Goal: Information Seeking & Learning: Compare options

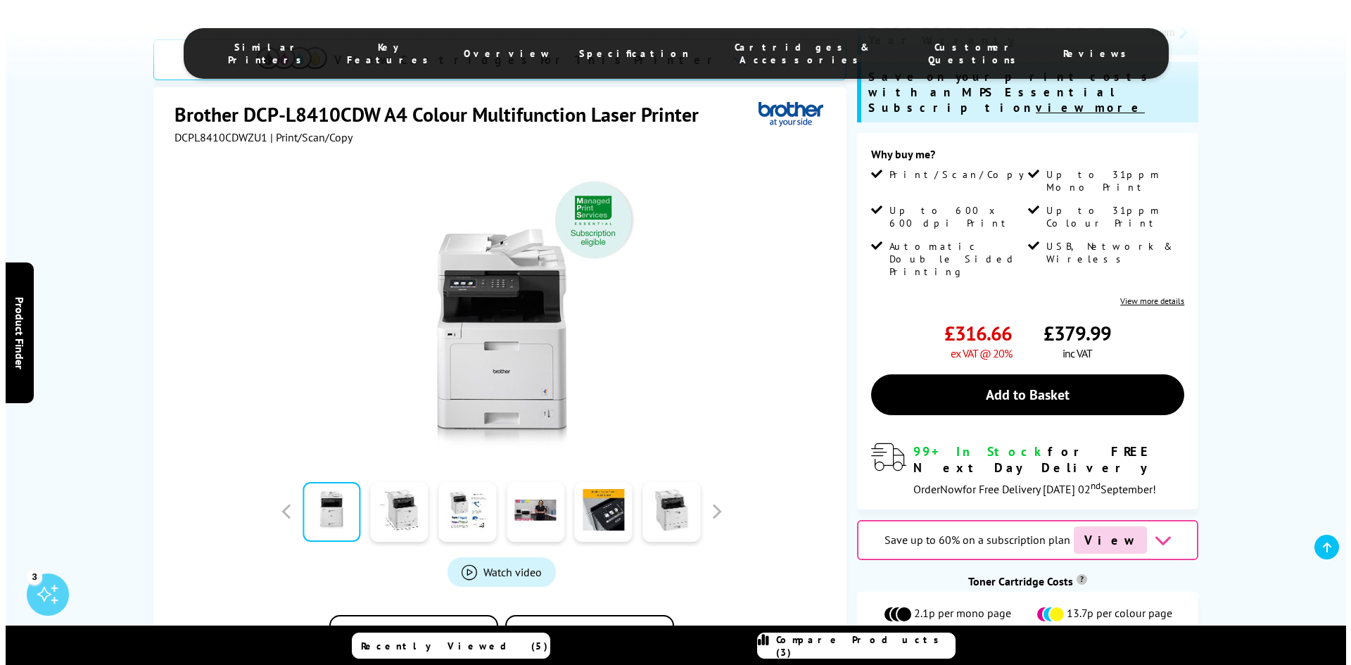
scroll to position [352, 0]
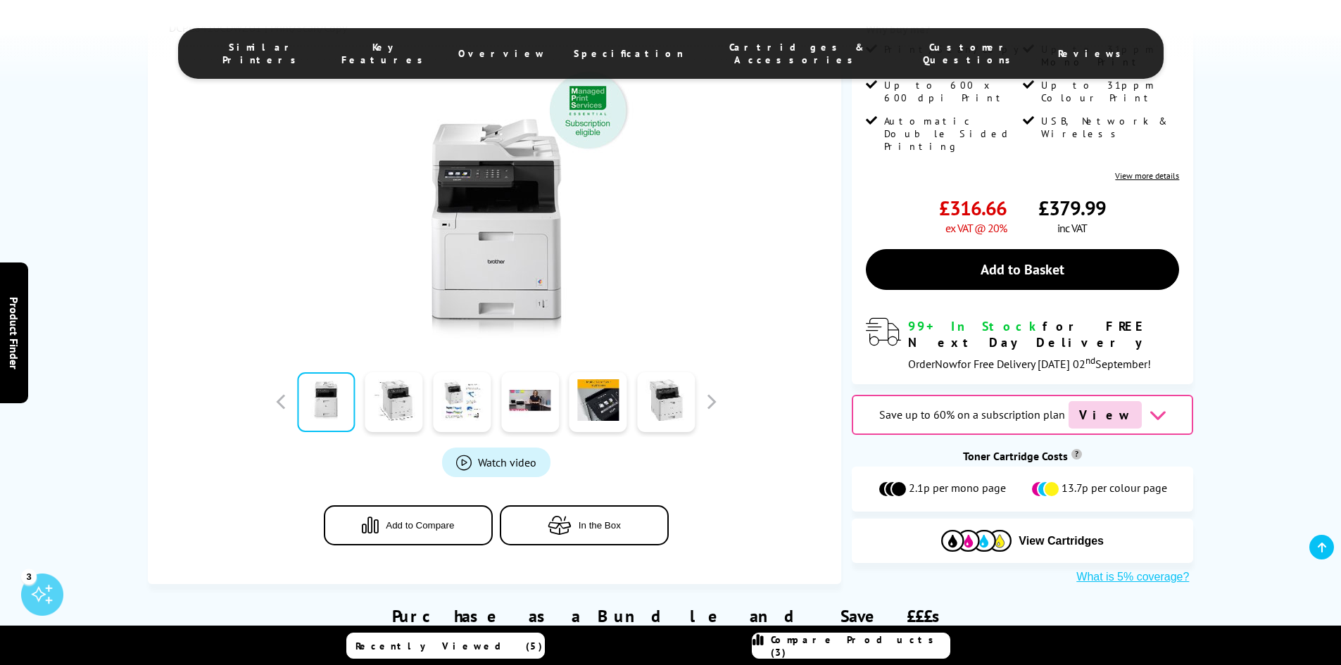
click at [819, 642] on span "Compare Products (3)" at bounding box center [860, 645] width 179 height 25
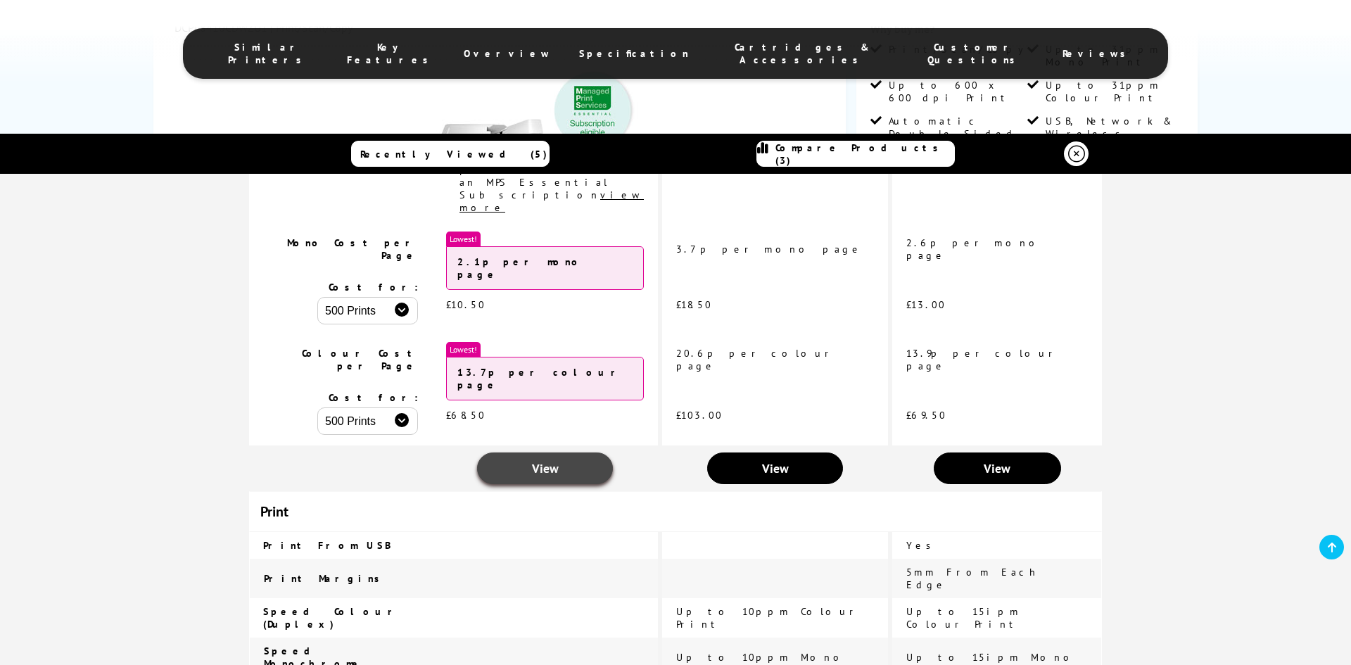
click at [559, 460] on span "View" at bounding box center [545, 468] width 27 height 16
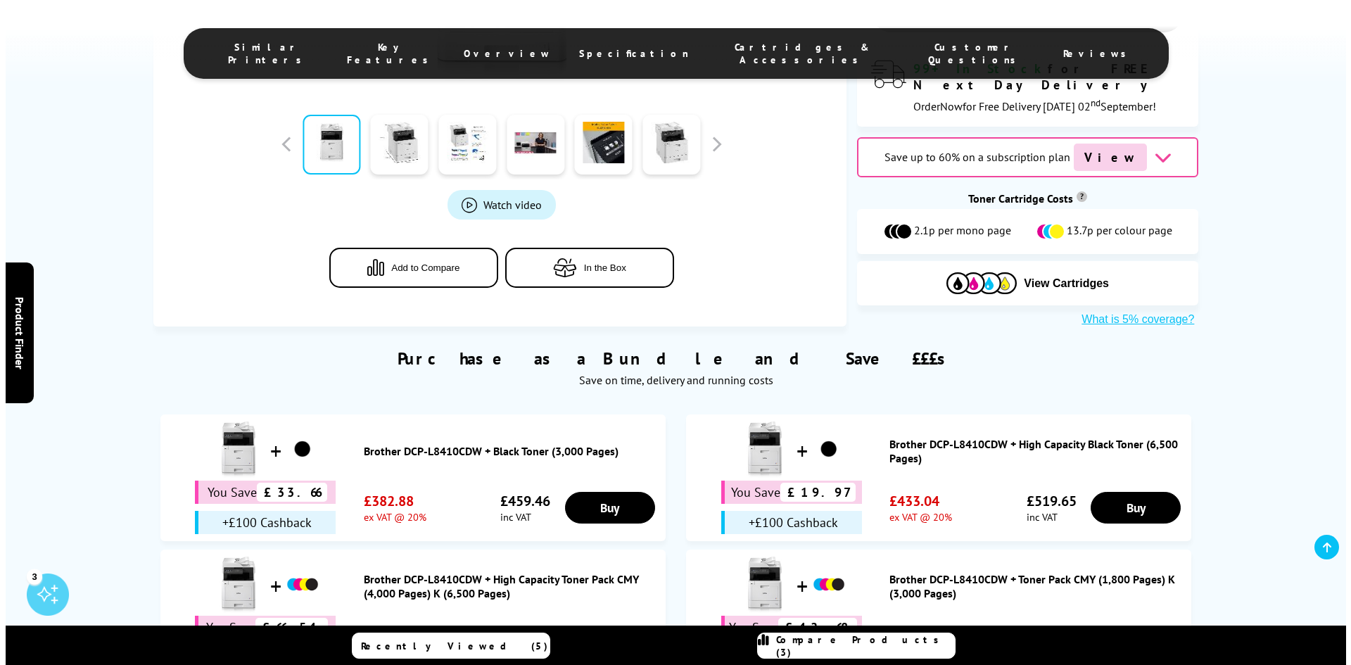
scroll to position [633, 0]
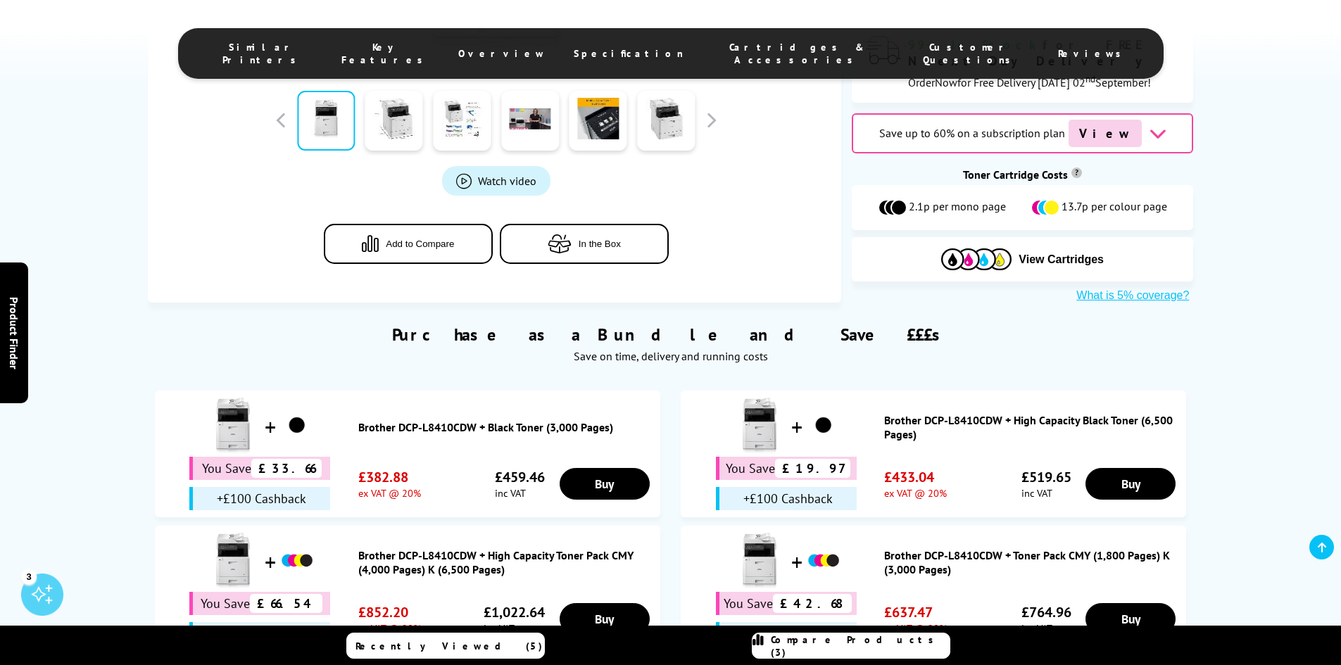
click at [847, 651] on span "Compare Products (3)" at bounding box center [860, 645] width 179 height 25
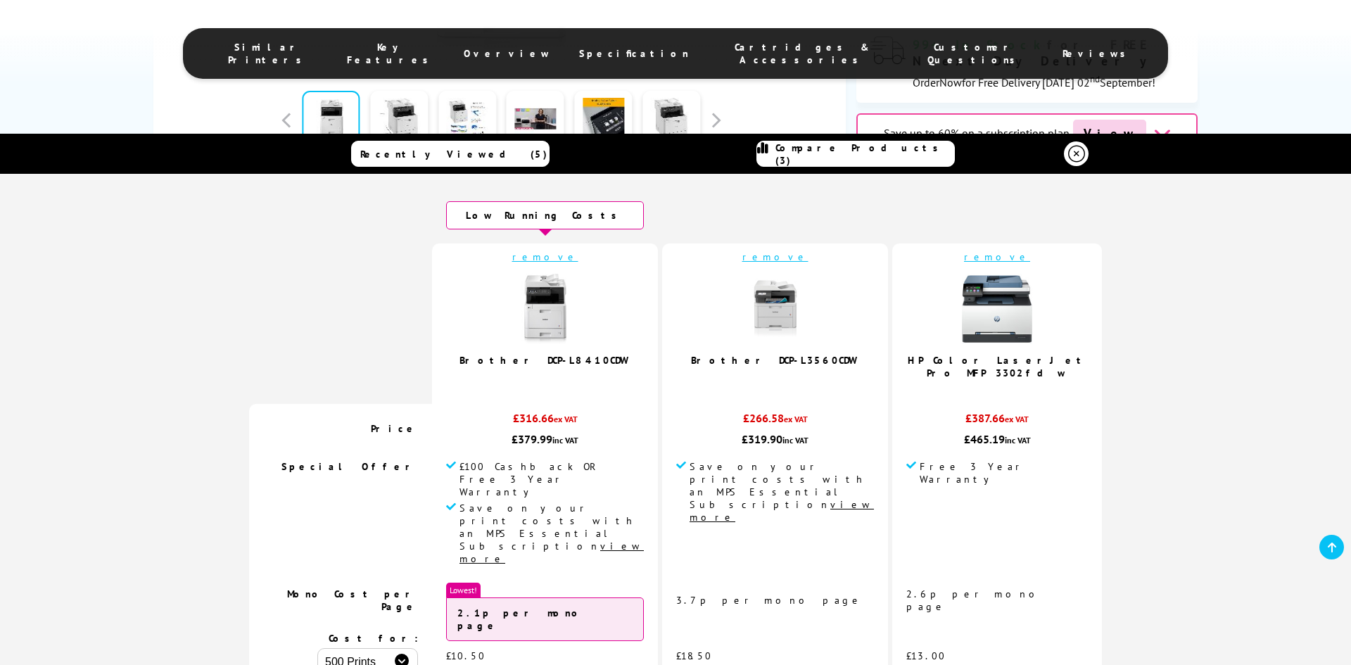
scroll to position [0, 0]
drag, startPoint x: 651, startPoint y: 360, endPoint x: 555, endPoint y: 356, distance: 96.5
click at [555, 356] on td "remove Brother DCP-L8410CDW 5.0 / 5" at bounding box center [545, 324] width 226 height 160
click at [651, 360] on td "remove Brother DCP-L8410CDW 5.0 / 5" at bounding box center [545, 324] width 226 height 160
click at [598, 360] on link "Brother DCP-L8410CDW" at bounding box center [545, 361] width 171 height 13
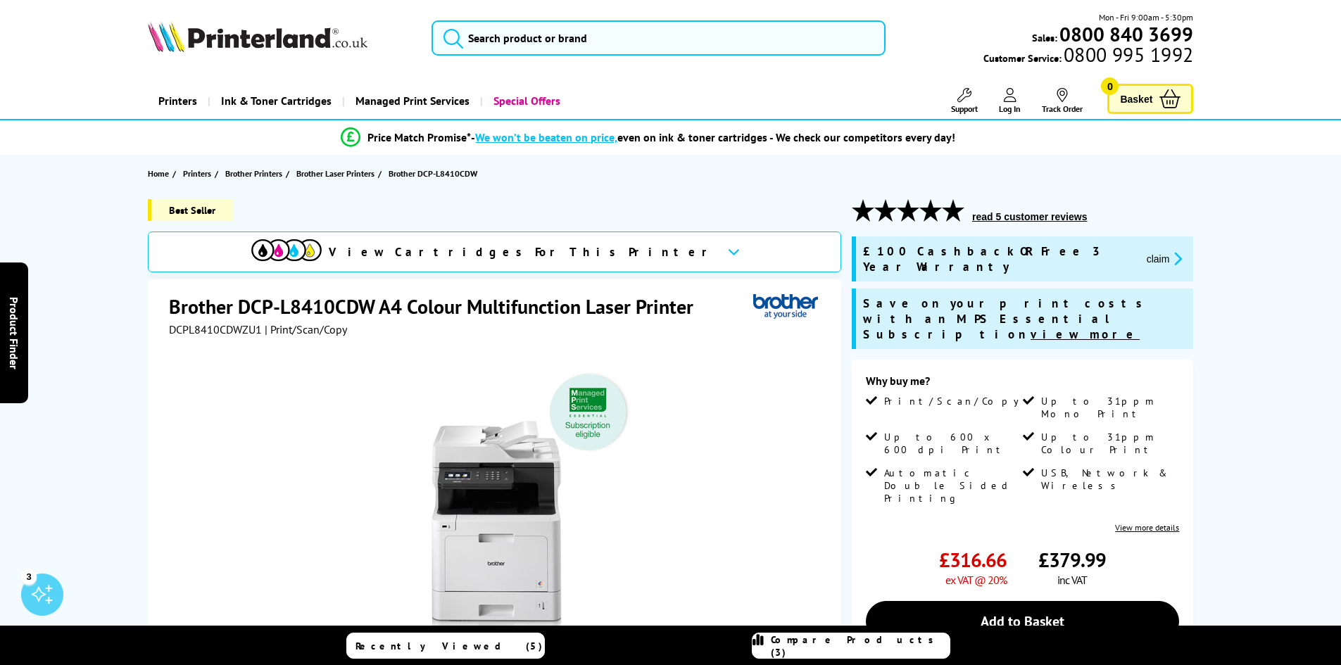
click at [838, 651] on span "Compare Products (3)" at bounding box center [860, 645] width 179 height 25
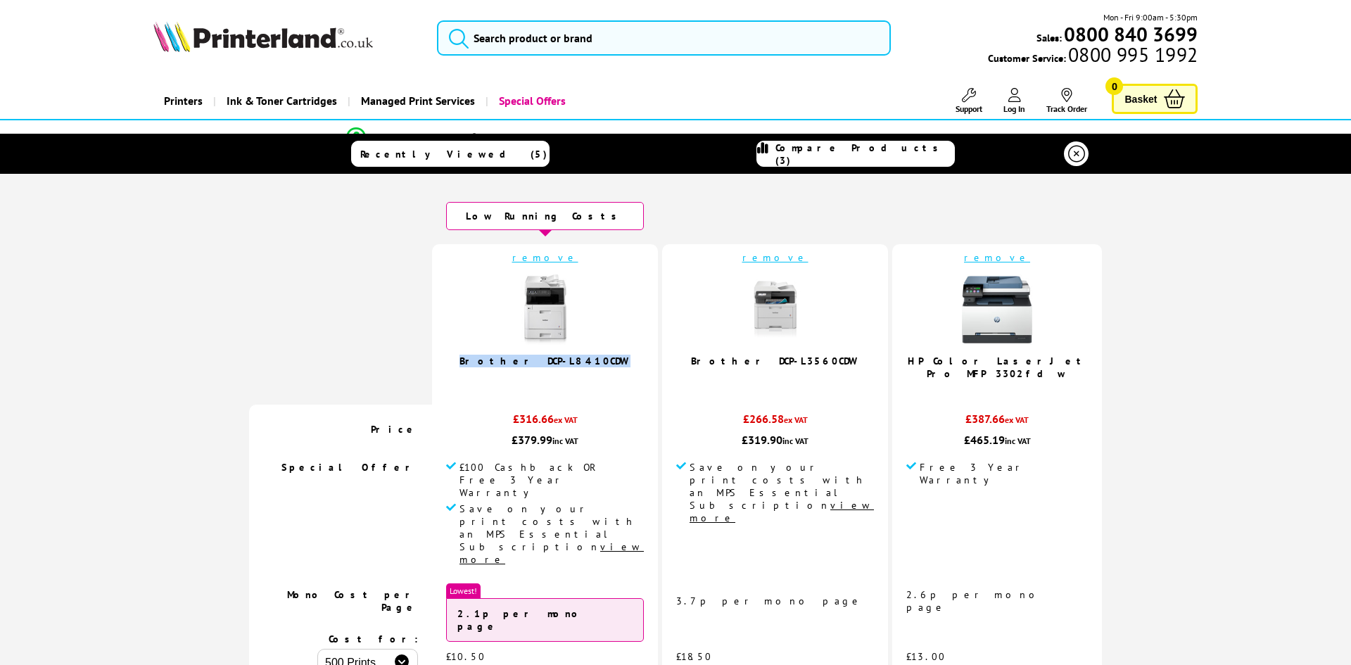
drag, startPoint x: 650, startPoint y: 360, endPoint x: 543, endPoint y: 358, distance: 107.7
click at [543, 358] on td "remove Brother DCP-L8410CDW 5.0 / 5" at bounding box center [545, 324] width 226 height 160
copy link "Brother DCP-L8410CDW"
click at [1068, 153] on icon at bounding box center [1076, 154] width 17 height 17
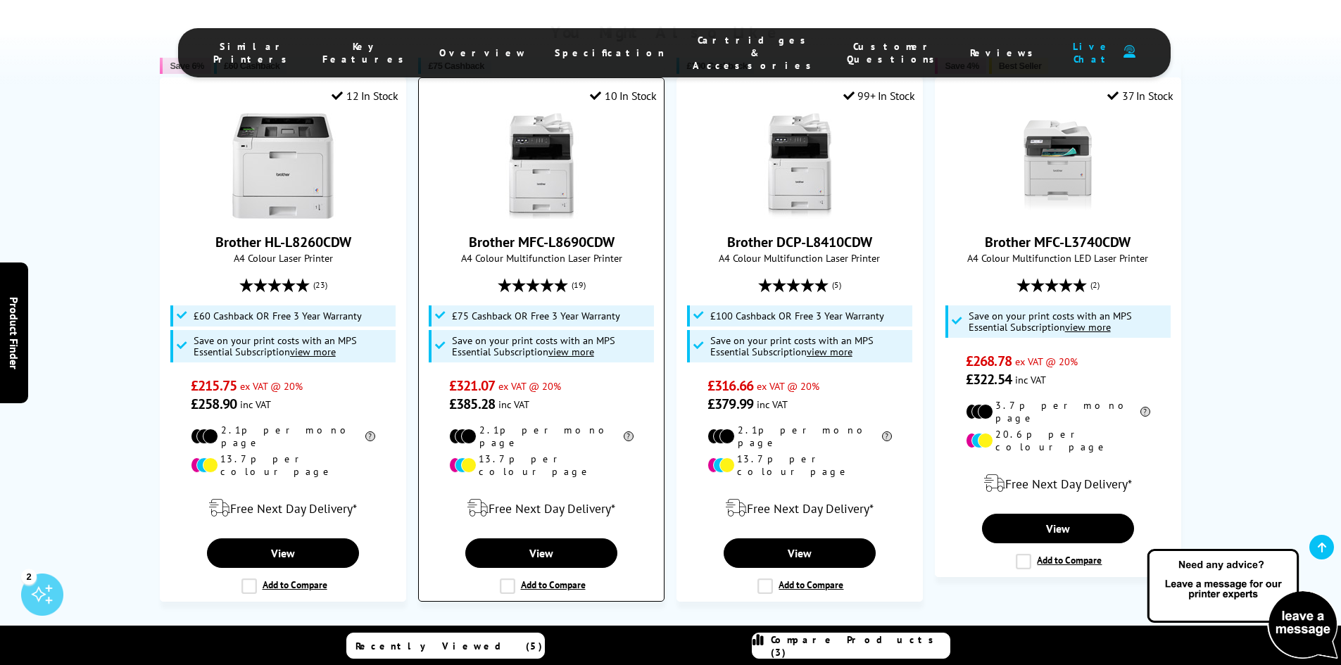
scroll to position [915, 0]
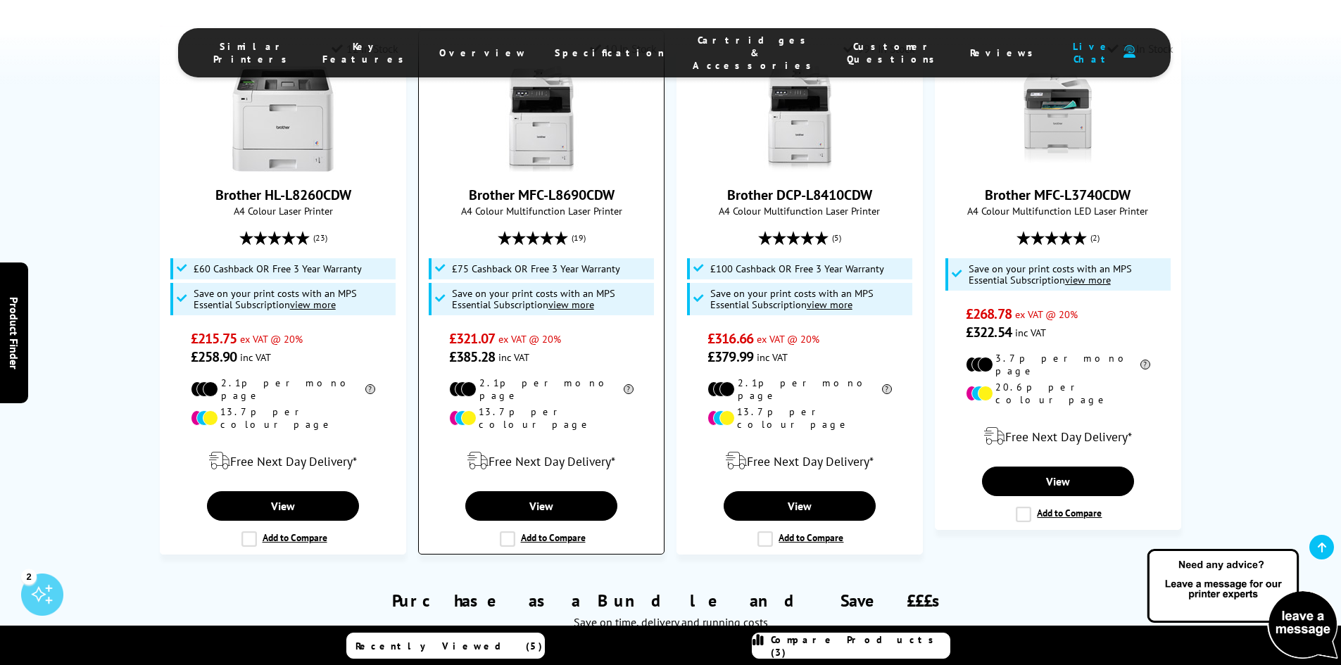
drag, startPoint x: 617, startPoint y: 193, endPoint x: 469, endPoint y: 197, distance: 147.9
click at [469, 197] on span "Brother MFC-L8690CDW" at bounding box center [540, 195] width 223 height 18
copy link "Brother MFC-L8690CDW"
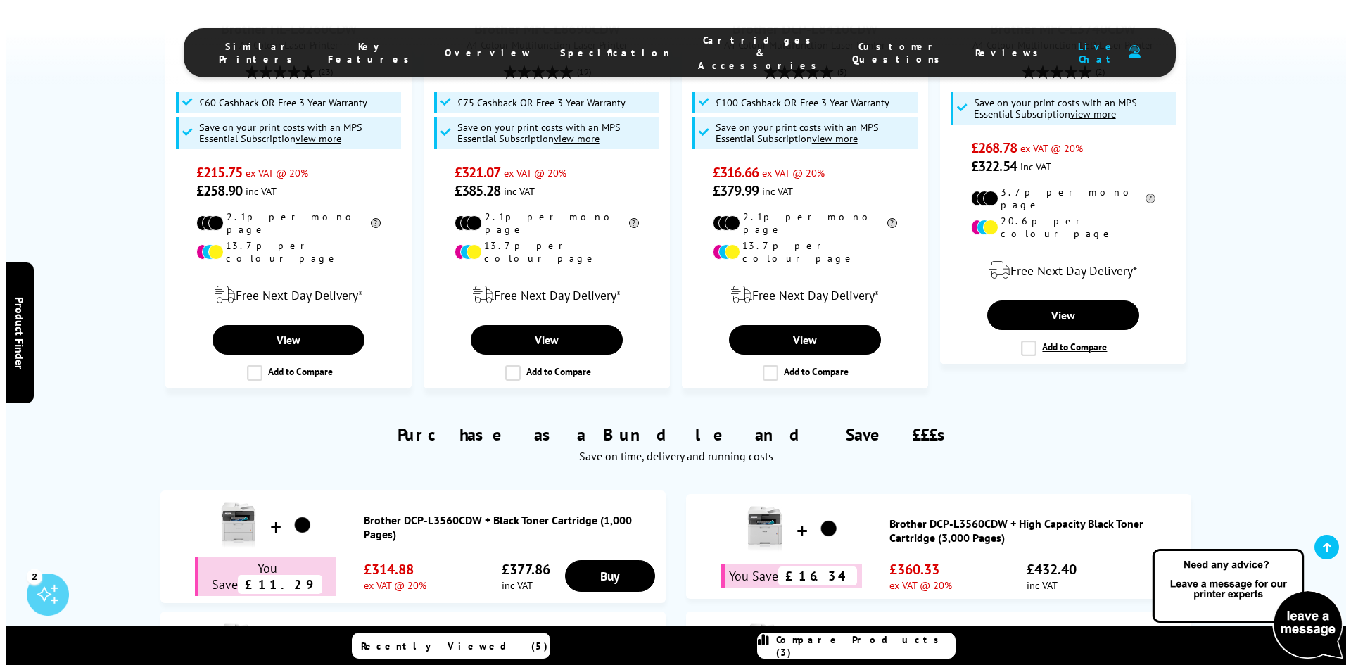
scroll to position [1126, 0]
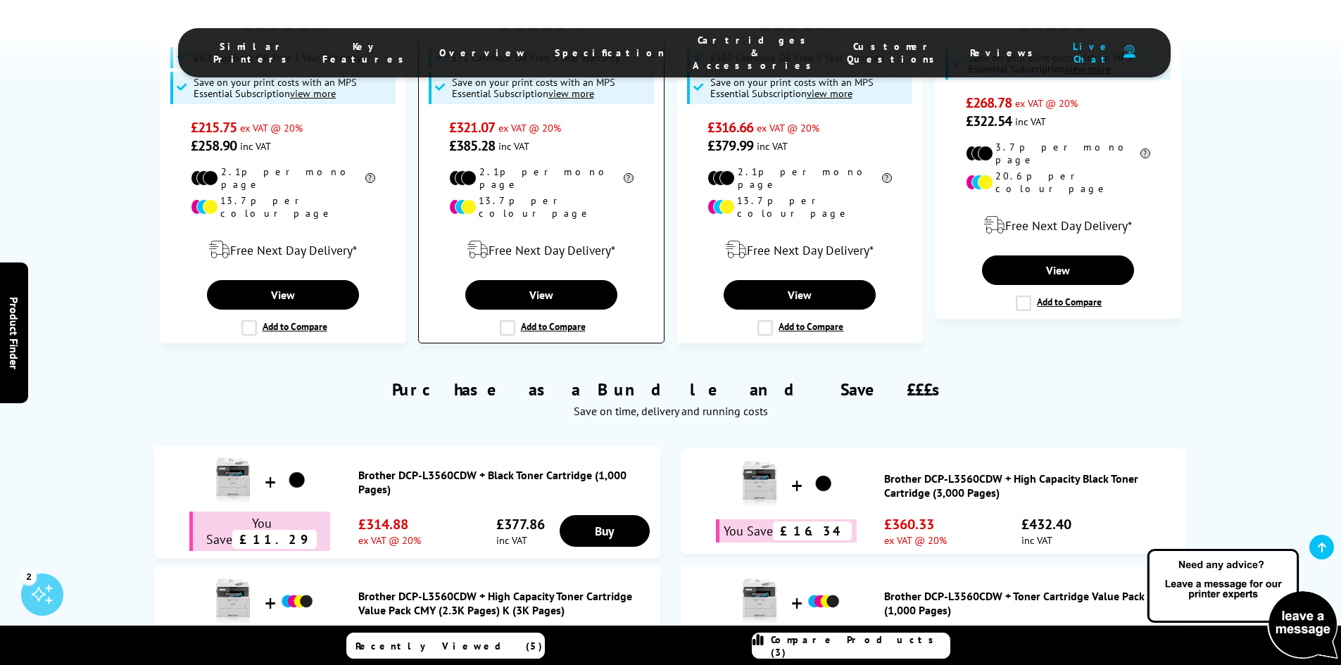
click at [513, 320] on label "Add to Compare" at bounding box center [543, 327] width 86 height 15
click at [0, 0] on input "Add to Compare" at bounding box center [0, 0] width 0 height 0
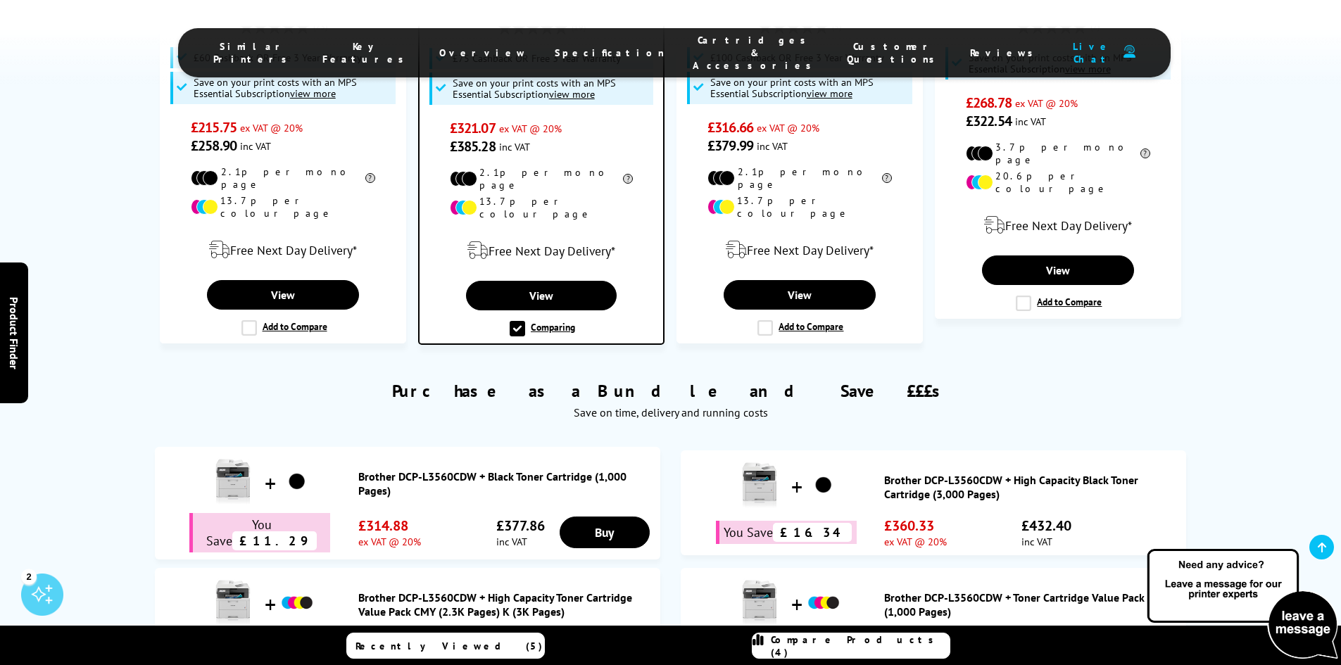
click at [845, 646] on span "Compare Products (4)" at bounding box center [860, 645] width 179 height 25
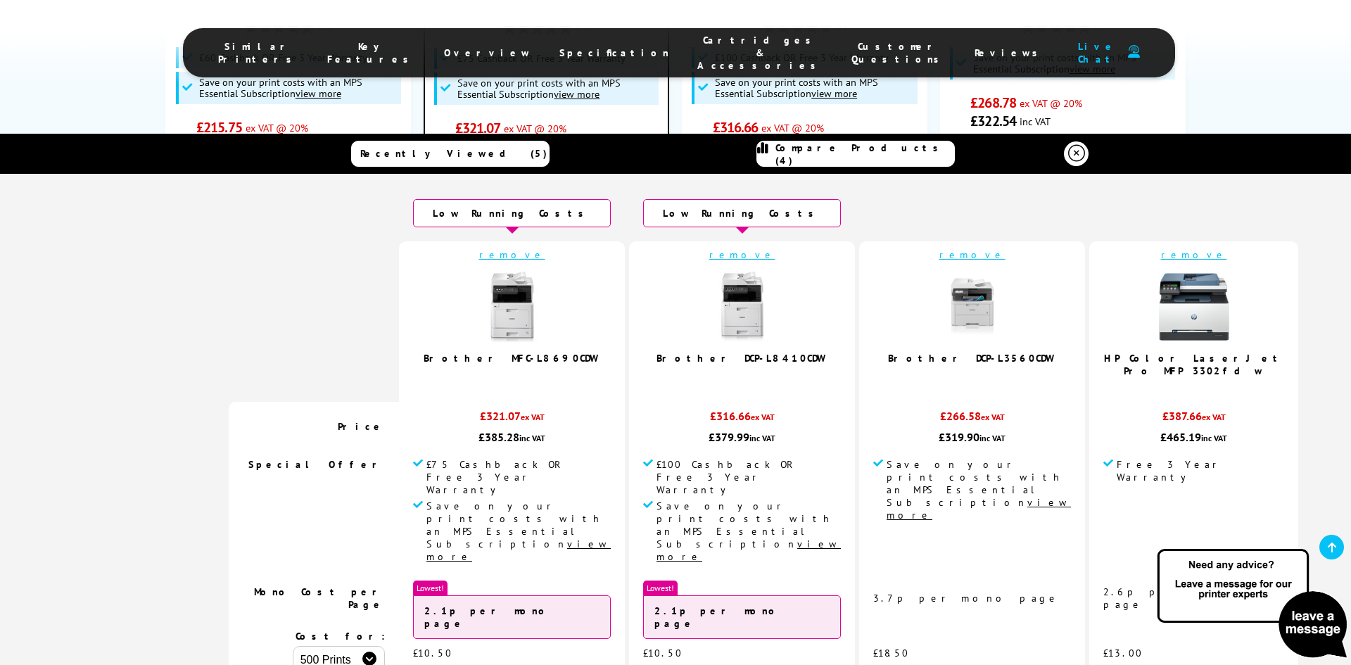
scroll to position [0, 0]
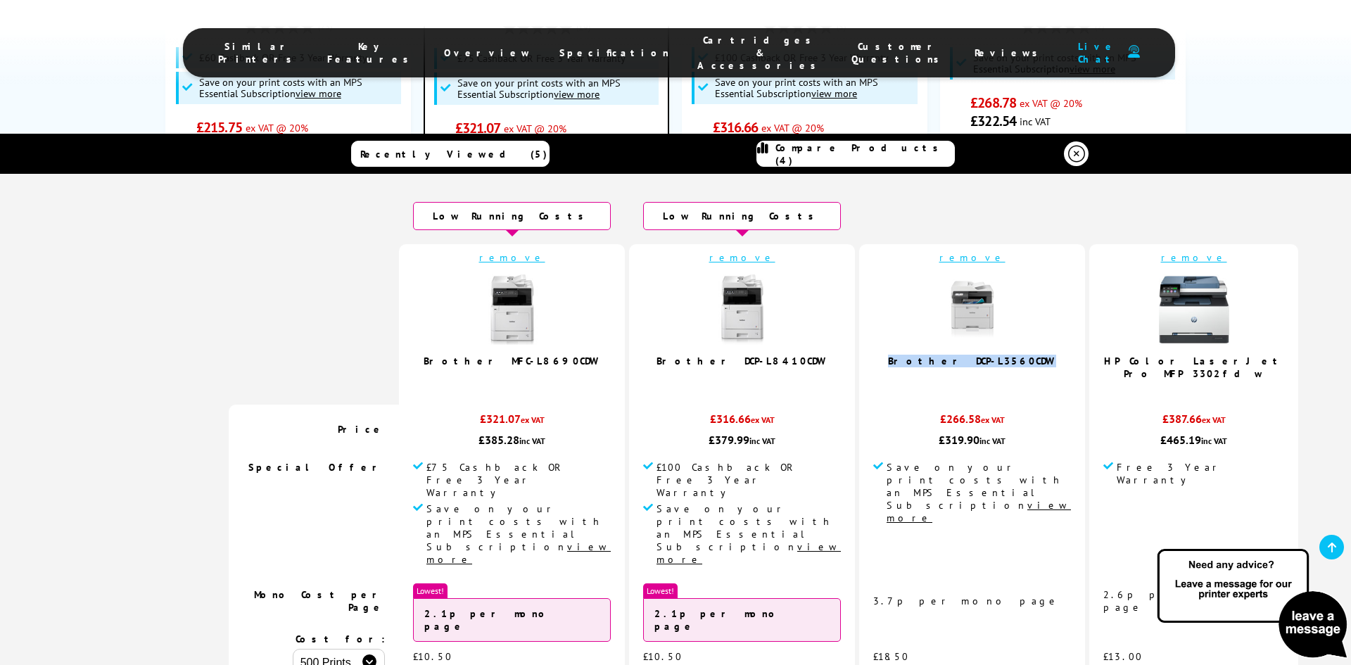
drag, startPoint x: 899, startPoint y: 360, endPoint x: 793, endPoint y: 355, distance: 106.4
click at [859, 355] on td "remove Brother DCP-L3560CDW" at bounding box center [972, 324] width 226 height 160
copy link "Brother DCP-L3560CDW"
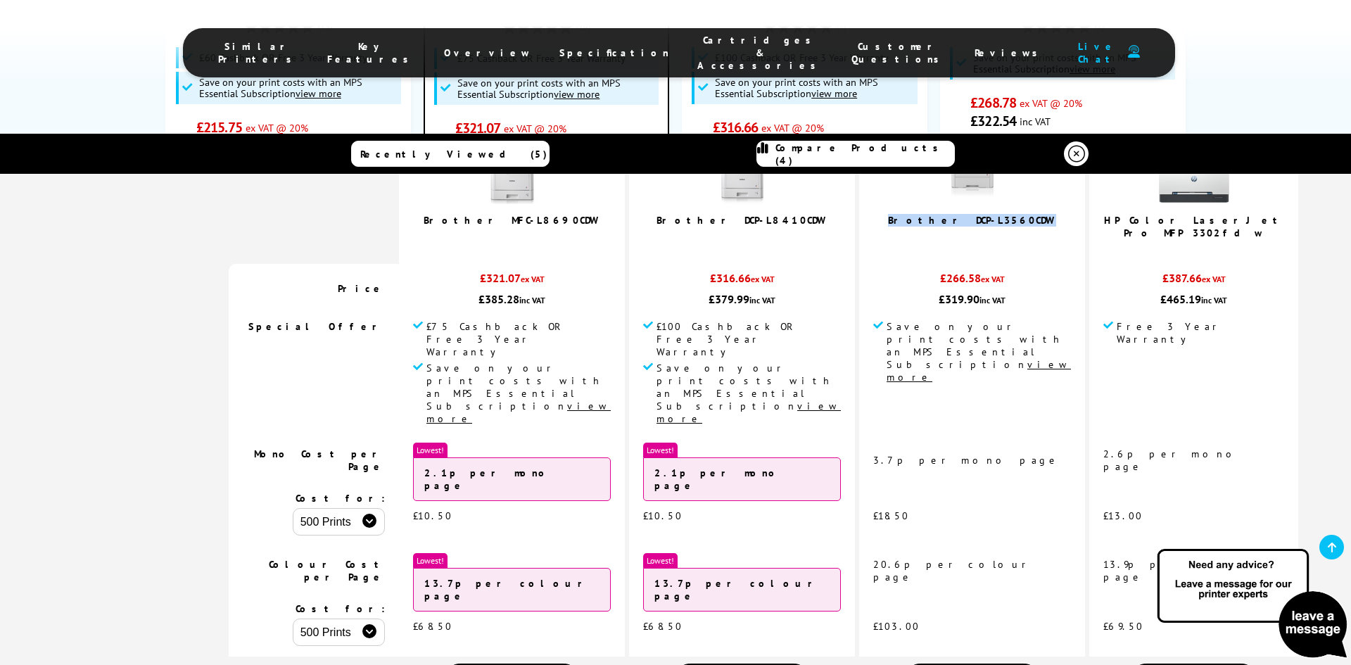
scroll to position [282, 0]
